Goal: Communication & Community: Share content

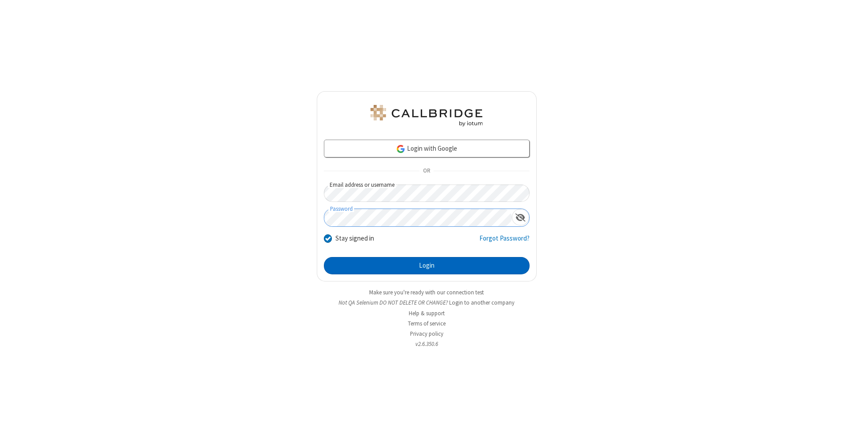
click at [427, 266] on button "Login" at bounding box center [427, 266] width 206 height 18
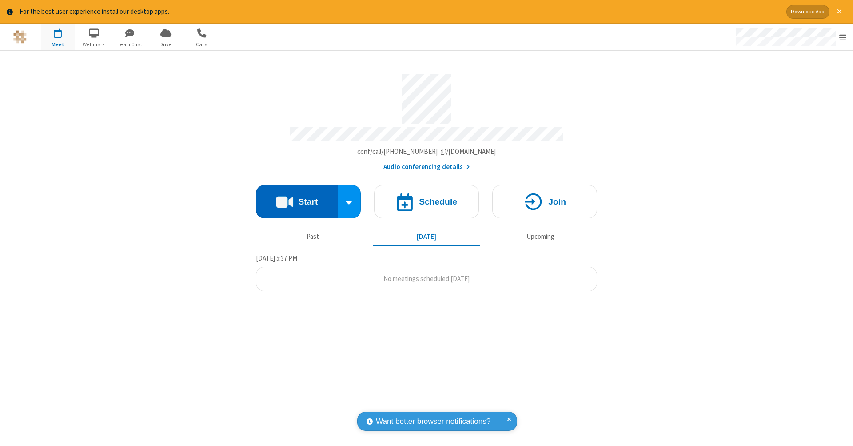
click at [297, 197] on button "Start" at bounding box center [297, 201] width 82 height 33
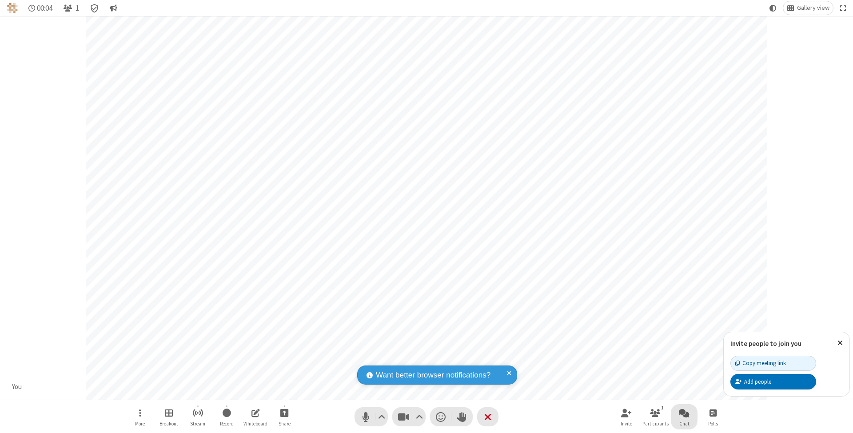
click at [684, 413] on span "Open chat" at bounding box center [684, 413] width 11 height 11
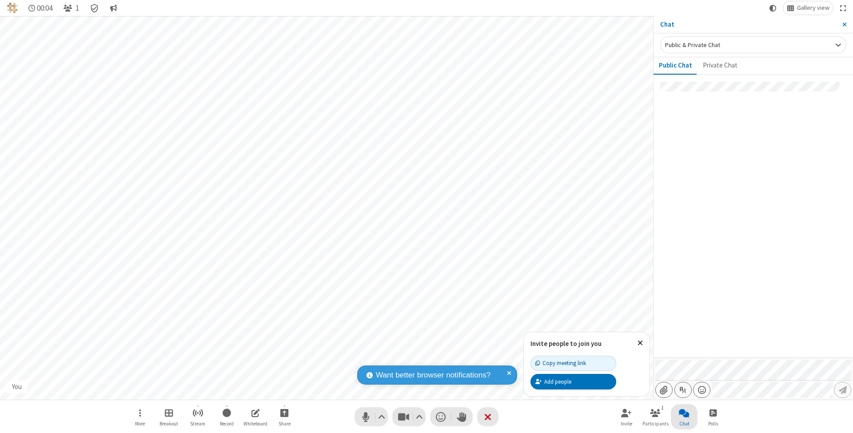
type input "C:\fakepath\doc_test.docx"
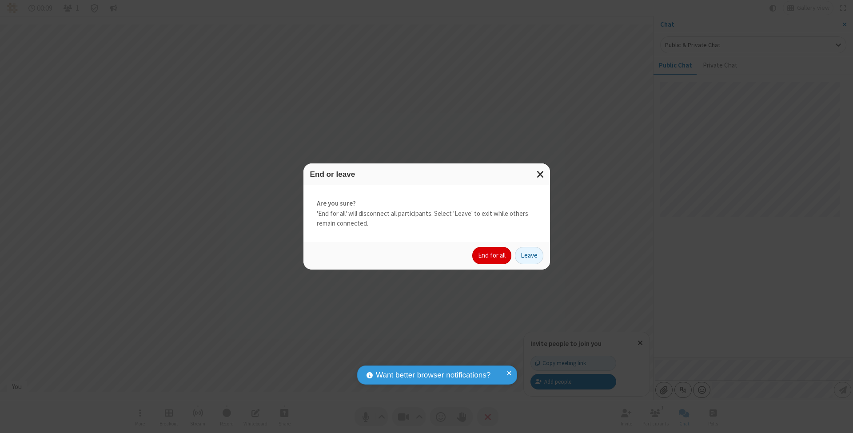
click at [492, 255] on button "End for all" at bounding box center [491, 256] width 39 height 18
